Goal: Task Accomplishment & Management: Use online tool/utility

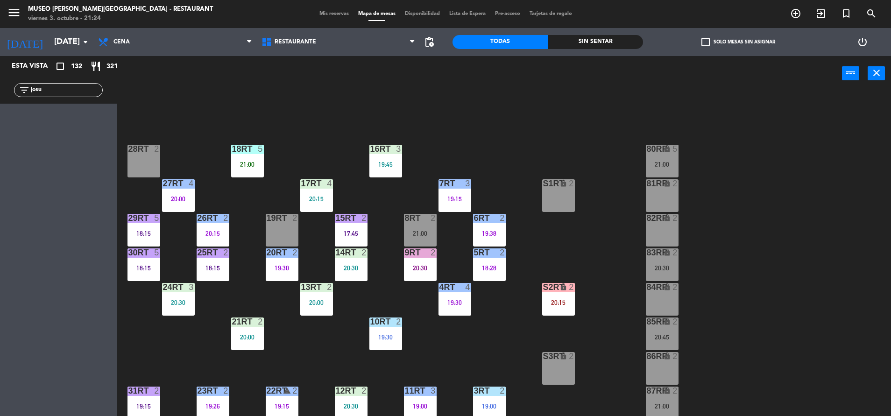
scroll to position [381, 0]
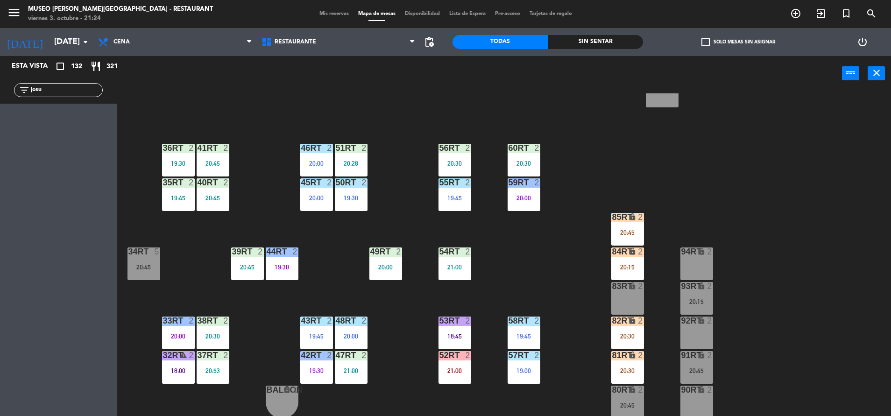
click at [353, 212] on div "18RT 5 21:00 16RT 3 19:45 28RT 2 80RR lock 5 21:00 27RT 4 20:00 7RT 3 19:15 S1R…" at bounding box center [509, 255] width 766 height 325
click at [354, 199] on div "19:30" at bounding box center [351, 198] width 33 height 7
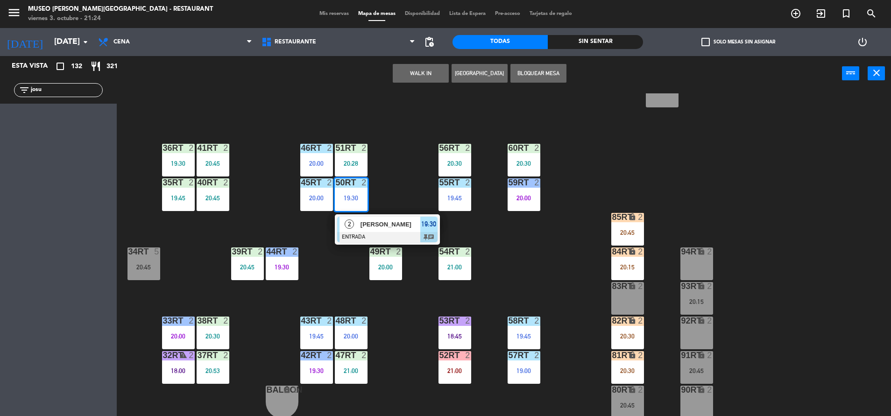
click at [354, 217] on div "2" at bounding box center [350, 224] width 20 height 15
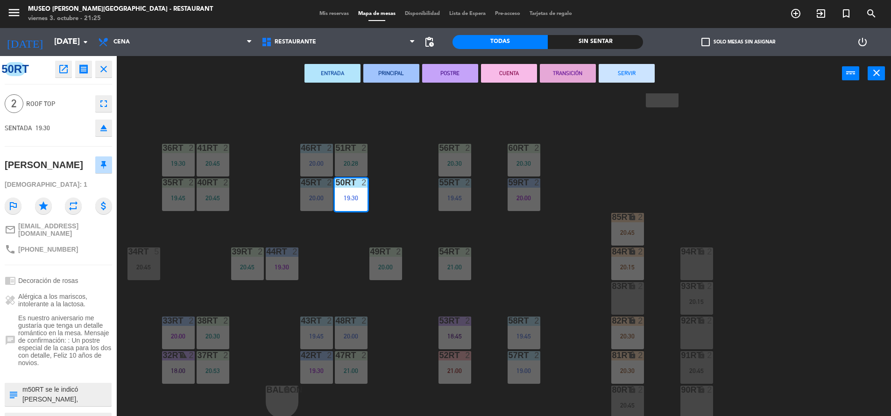
click at [77, 399] on textarea at bounding box center [65, 395] width 89 height 20
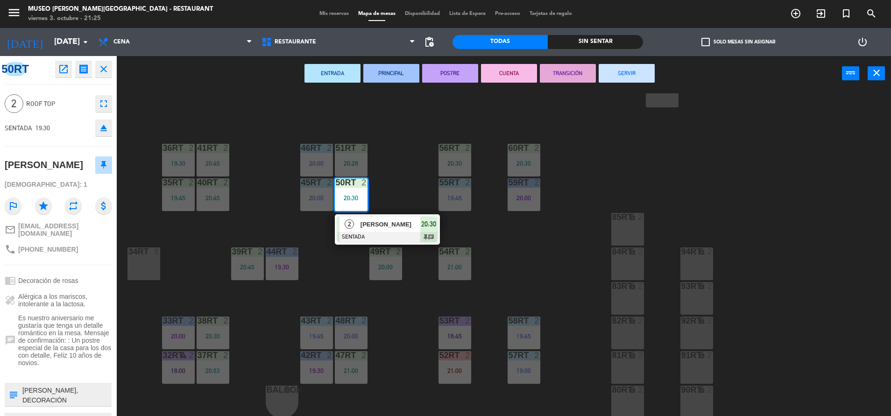
scroll to position [19, 0]
click at [196, 305] on div "18RT 5 21:00 16RT 3 19:45 28RT 2 21:00 80RR lock 2 27RT 4 20:00 7RT 5 S1RT lock…" at bounding box center [509, 255] width 766 height 325
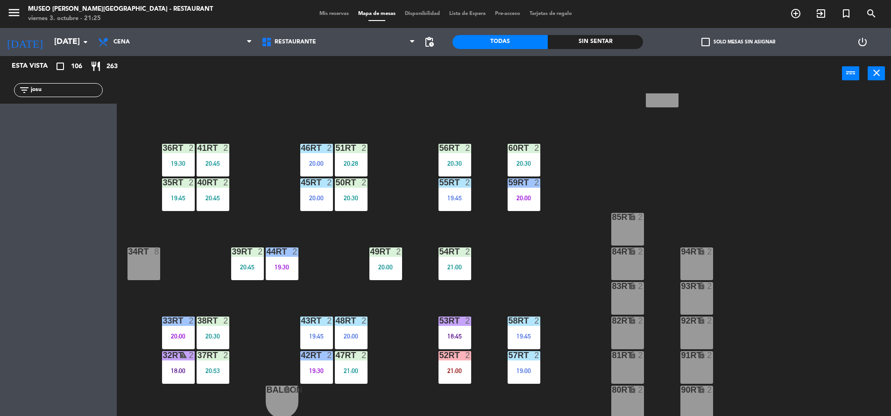
drag, startPoint x: 92, startPoint y: 92, endPoint x: 0, endPoint y: 145, distance: 105.7
click at [0, 145] on html "close × Museo [PERSON_NAME] Café - Restaurant × chrome_reader_mode Listado de R…" at bounding box center [445, 208] width 891 height 416
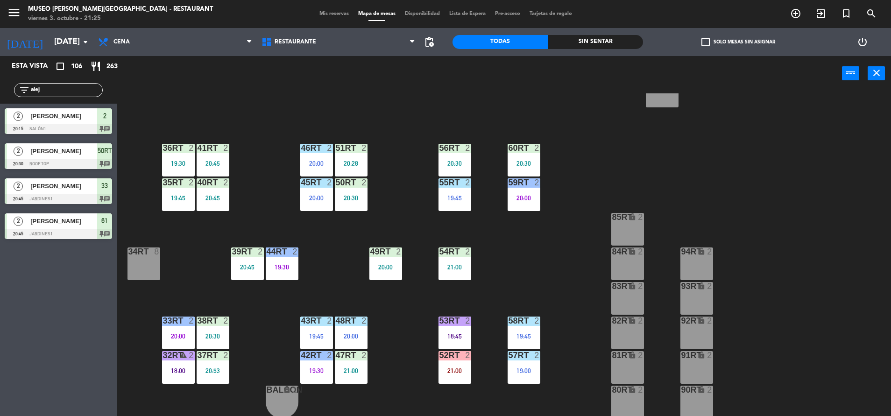
type input "alej"
click at [63, 267] on div "Esta vista crop_square 106 restaurant 263 filter_list alej 2 [PERSON_NAME] 20:1…" at bounding box center [58, 236] width 117 height 360
click at [65, 158] on div "[PERSON_NAME]" at bounding box center [63, 150] width 68 height 15
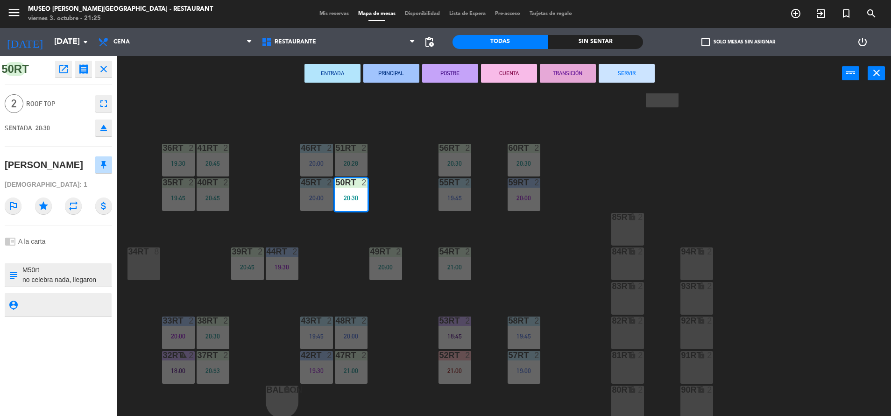
click at [94, 275] on textarea at bounding box center [65, 275] width 89 height 20
type textarea "M50rt no celebra nada, llegaron 21:05 ATENCIÓN VIP. Reserva solicitada por el […"
click at [82, 114] on div "2 Roof Top fullscreen" at bounding box center [58, 103] width 107 height 25
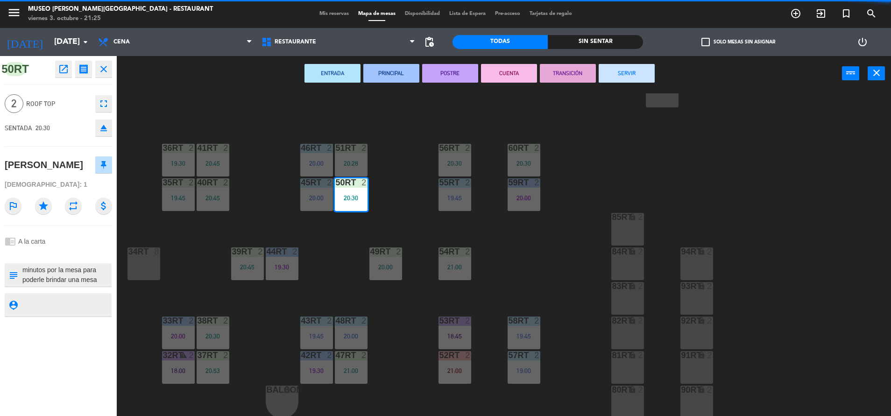
click at [229, 121] on div "18RT 5 21:00 16RT 3 19:45 28RT 2 21:00 80RR lock 2 27RT 4 20:00 7RT 5 S1RT lock…" at bounding box center [509, 255] width 766 height 325
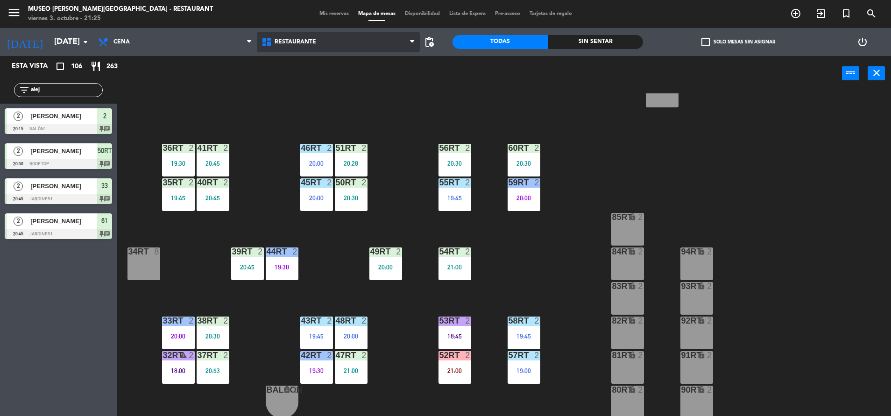
click at [316, 44] on span "Restaurante" at bounding box center [338, 42] width 163 height 21
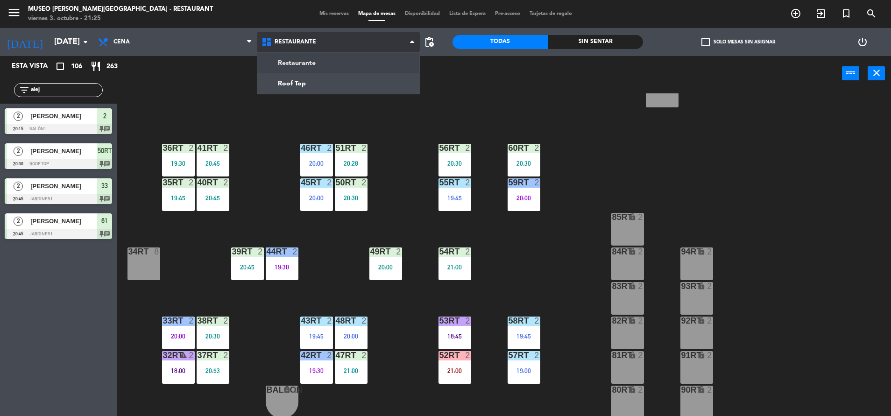
scroll to position [0, 0]
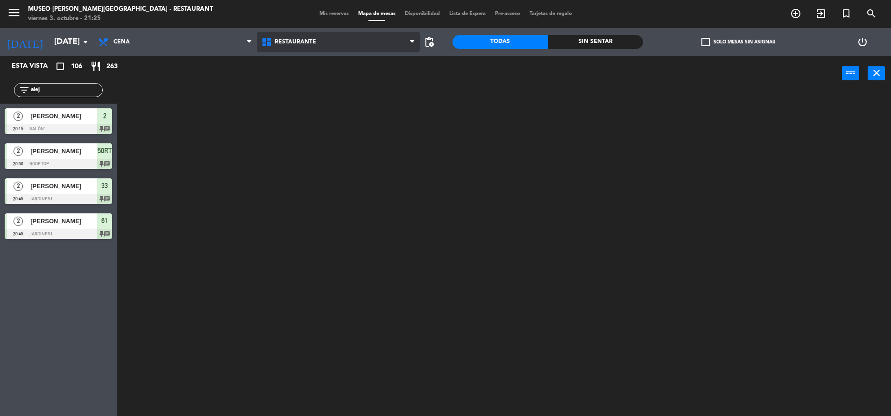
click at [315, 64] on ng-component "menu [GEOGRAPHIC_DATA][PERSON_NAME] - Restaurant [DATE] 3. octubre - 21:25 Mis …" at bounding box center [445, 209] width 891 height 418
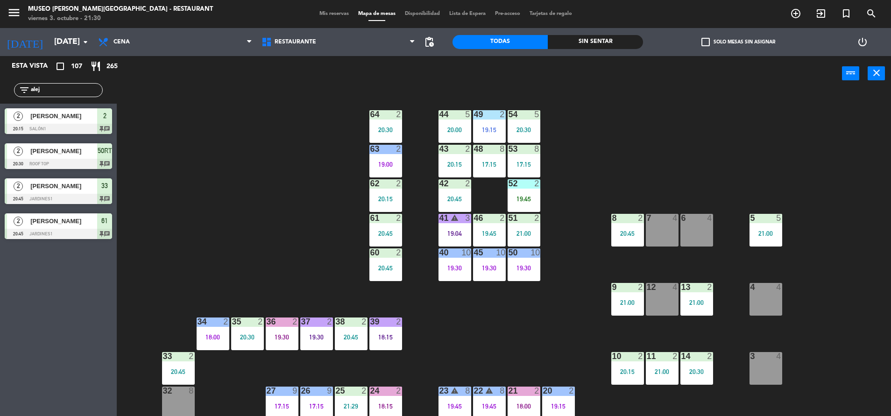
click at [77, 91] on input "alej" at bounding box center [66, 90] width 72 height 10
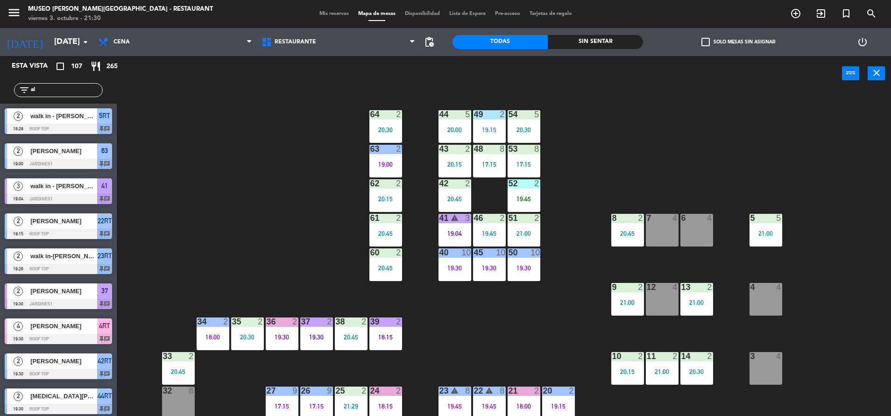
type input "a"
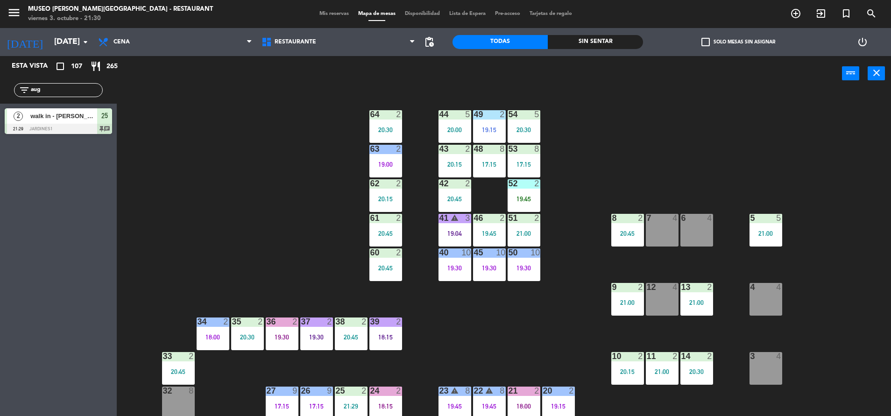
type input "aug"
click at [79, 121] on span "walk in - [PERSON_NAME]" at bounding box center [63, 116] width 67 height 10
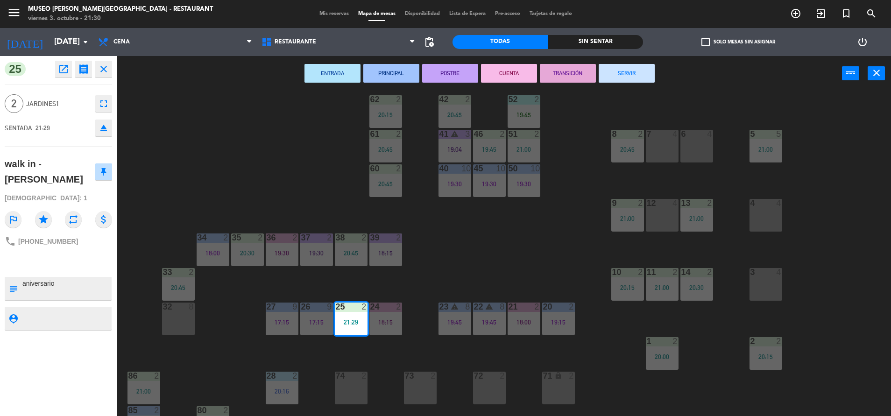
scroll to position [88, 0]
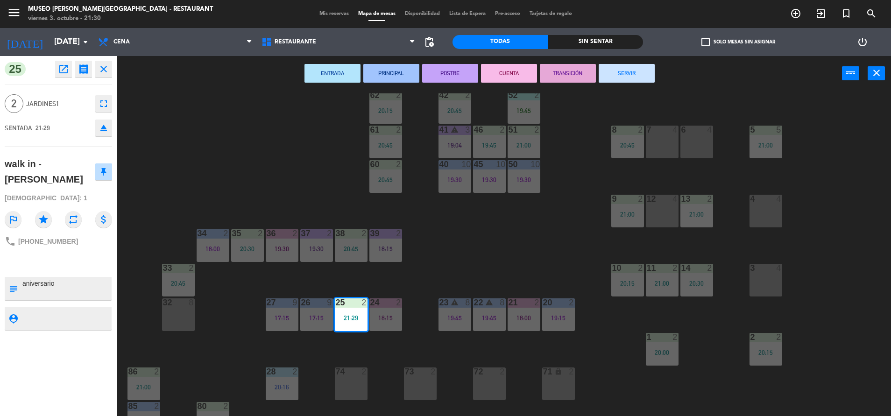
click at [232, 155] on div "44 5 20:00 49 2 19:15 54 5 20:30 64 2 20:30 48 8 17:15 53 8 17:15 63 2 19:00 43…" at bounding box center [509, 255] width 766 height 325
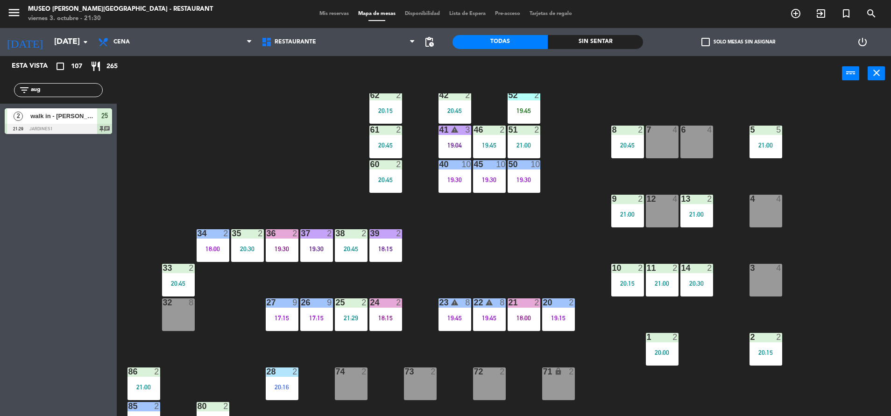
click at [362, 300] on div "2" at bounding box center [365, 302] width 6 height 8
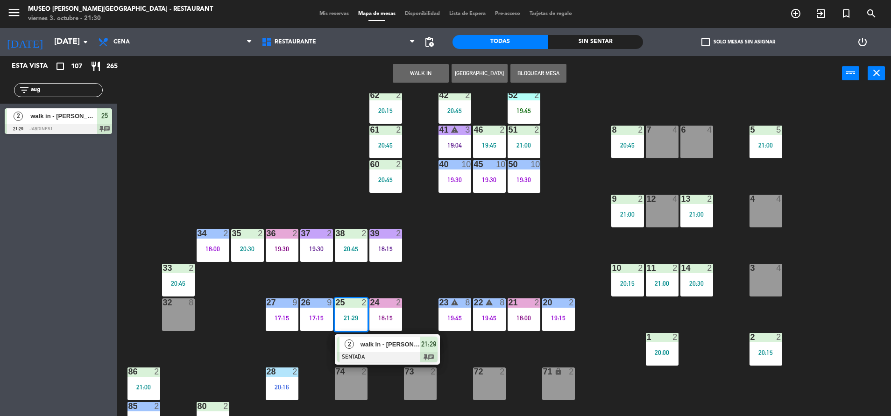
click at [375, 353] on div at bounding box center [387, 357] width 100 height 10
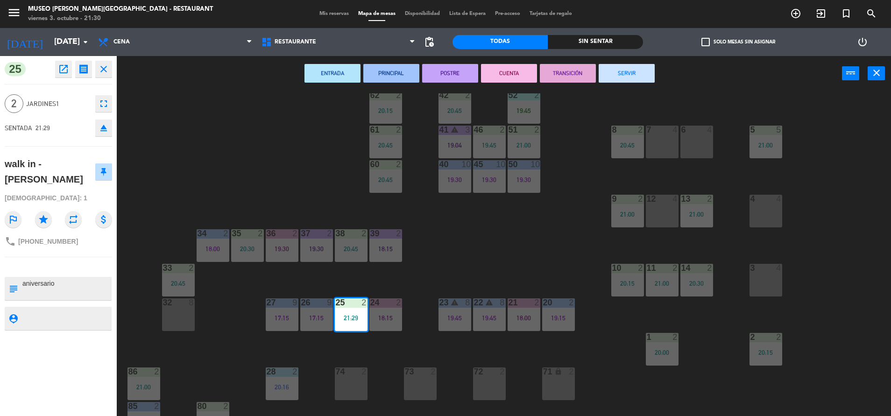
click at [23, 279] on textarea at bounding box center [65, 289] width 89 height 20
type textarea "m25 aniversario"
click at [69, 108] on span "Jardines1" at bounding box center [58, 104] width 64 height 11
click at [190, 114] on div "44 5 20:00 49 2 19:15 54 5 20:30 64 2 20:30 48 8 17:15 53 8 17:15 63 2 19:00 43…" at bounding box center [509, 255] width 766 height 325
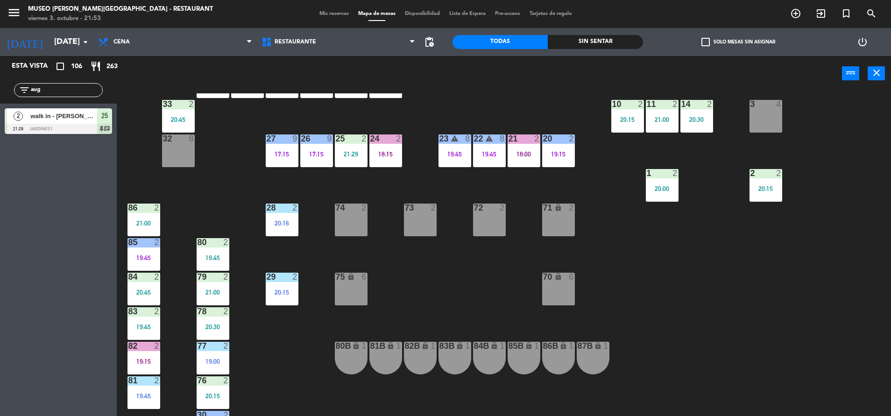
scroll to position [347, 0]
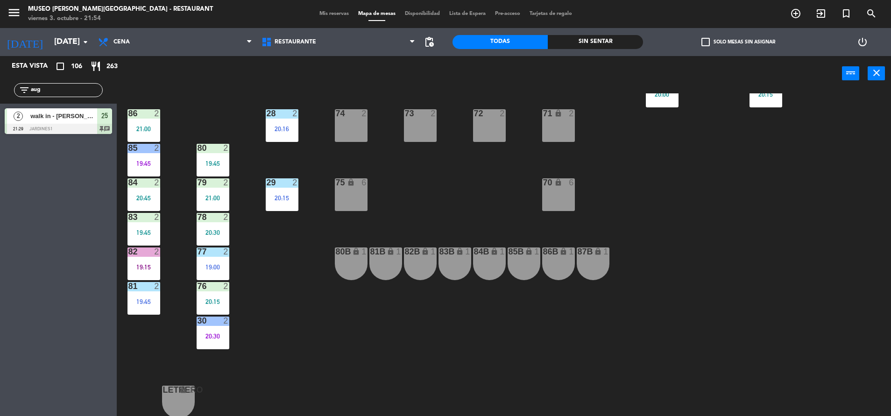
click at [425, 192] on div "44 5 20:00 49 2 19:15 54 5 20:30 64 2 20:30 48 8 17:15 53 8 17:15 63 2 19:00 43…" at bounding box center [509, 255] width 766 height 325
